Goal: Transaction & Acquisition: Purchase product/service

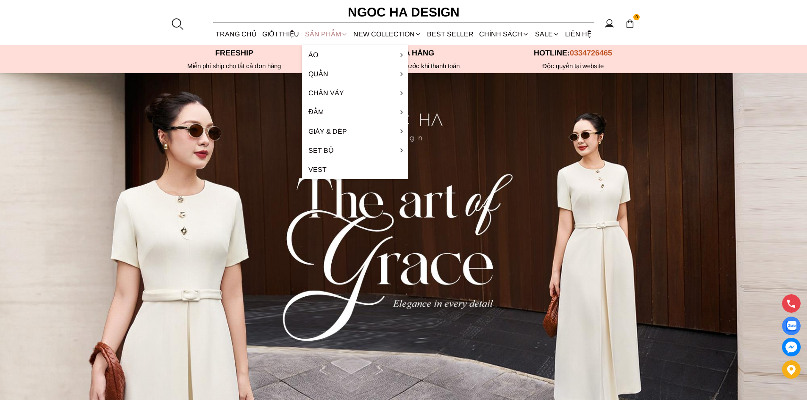
drag, startPoint x: 329, startPoint y: 35, endPoint x: 318, endPoint y: 39, distance: 12.0
click at [328, 35] on div "SẢN PHẨM" at bounding box center [326, 34] width 48 height 22
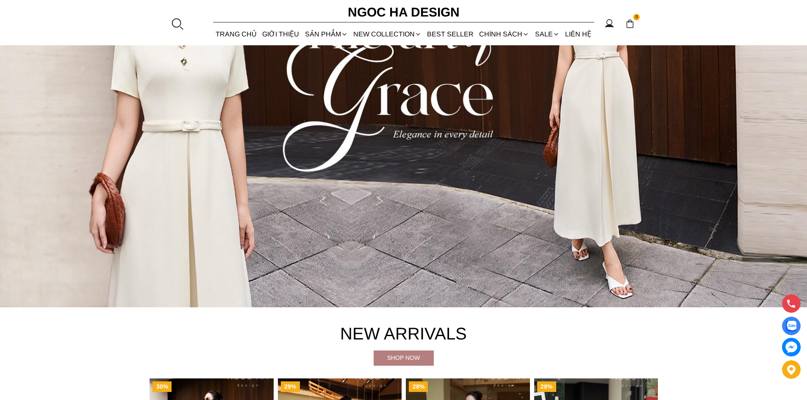
scroll to position [381, 0]
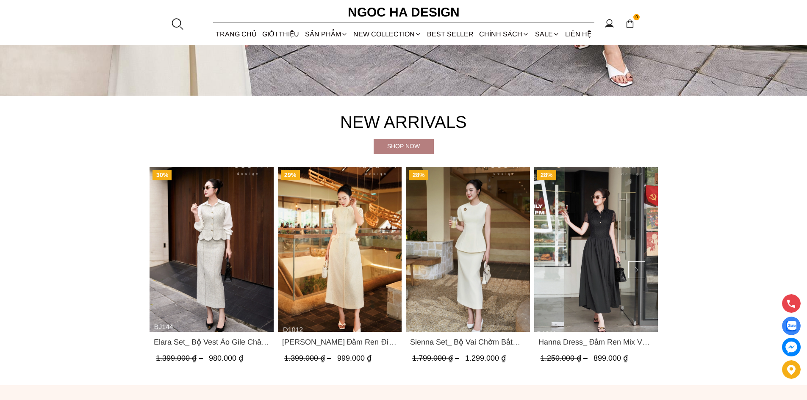
click at [409, 146] on div "Shop now" at bounding box center [403, 145] width 60 height 9
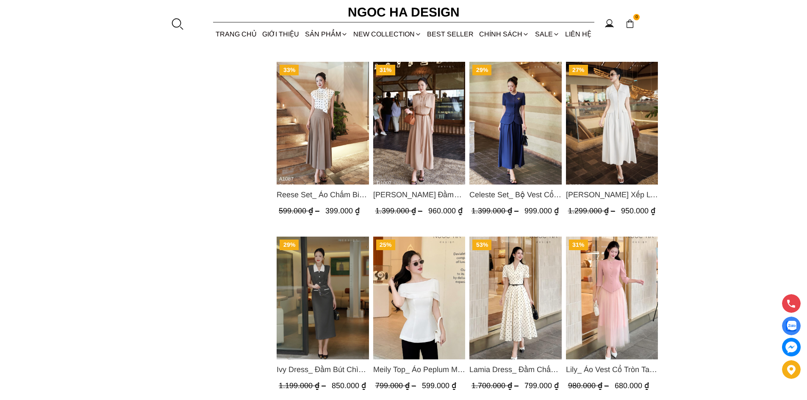
scroll to position [720, 0]
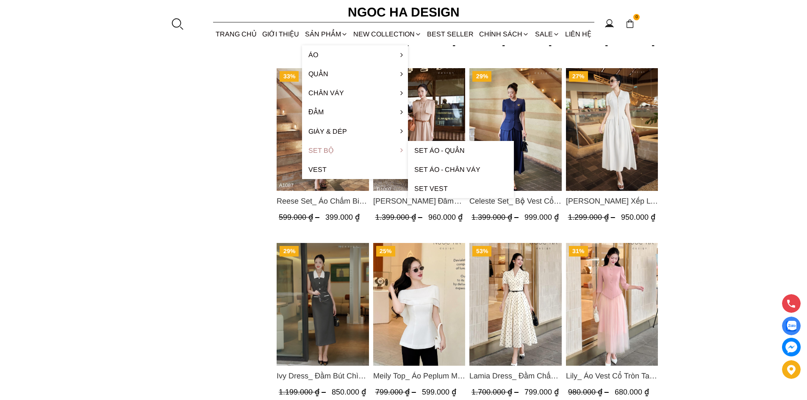
click at [322, 152] on link "Set Bộ" at bounding box center [355, 150] width 106 height 19
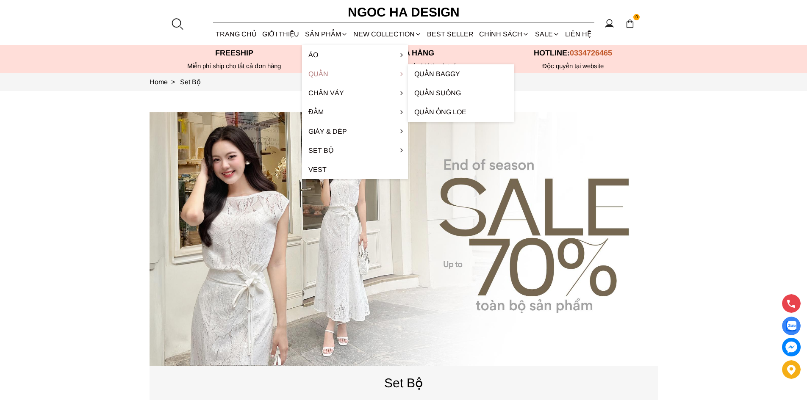
click at [324, 73] on link "Quần" at bounding box center [355, 73] width 106 height 19
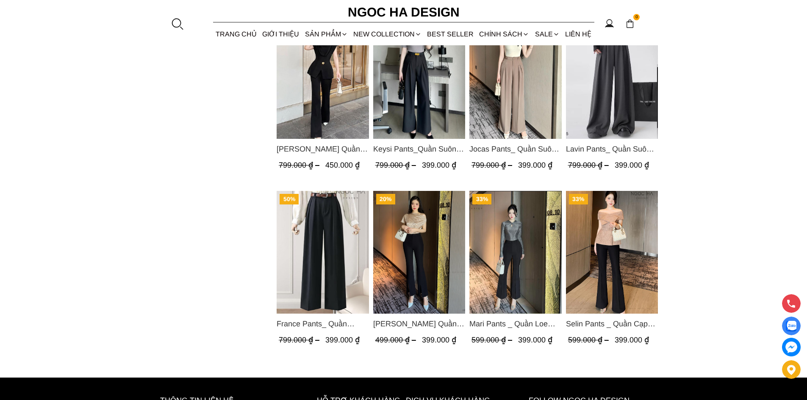
scroll to position [593, 0]
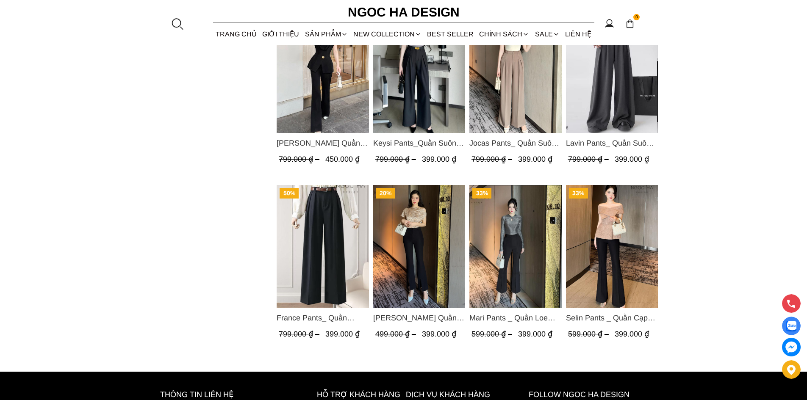
click at [323, 317] on span "France Pants_ Quần Suông 2 Ly Kèm Đai Q048" at bounding box center [322, 318] width 92 height 12
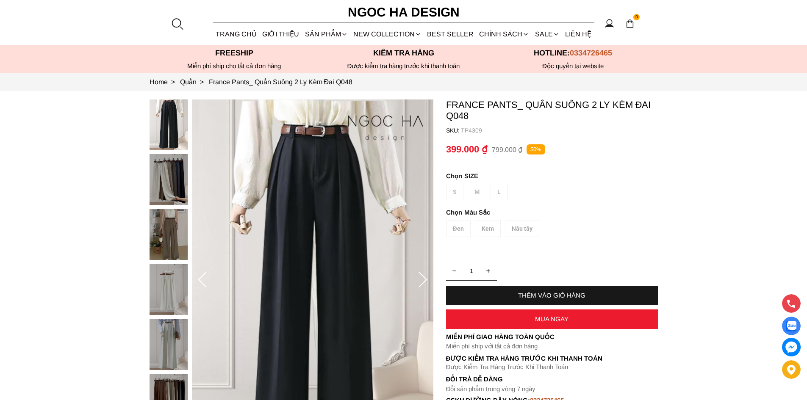
click at [170, 237] on div at bounding box center [170, 319] width 42 height 440
click at [460, 228] on div "Đen Kem Nâu tây" at bounding box center [552, 231] width 212 height 21
click at [494, 225] on div "Đen Kem Nâu tây" at bounding box center [552, 231] width 212 height 21
click at [521, 225] on div "Đen Kem Nâu tây" at bounding box center [552, 231] width 212 height 21
